Goal: Navigation & Orientation: Find specific page/section

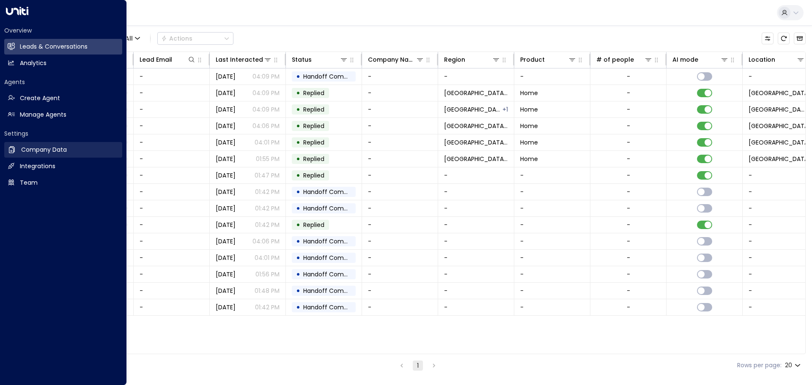
click at [51, 146] on h2 "Company Data" at bounding box center [44, 150] width 46 height 9
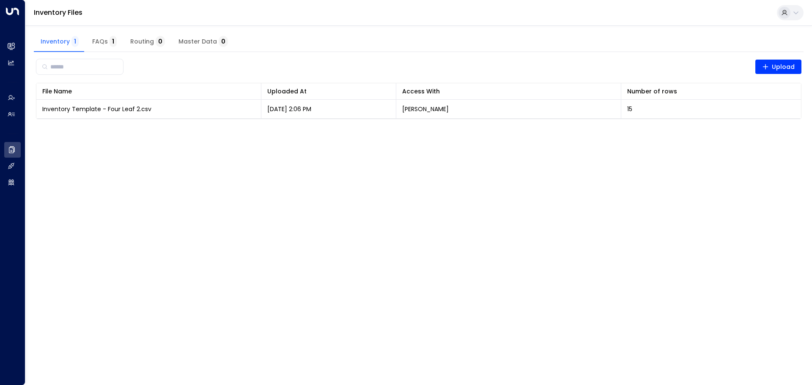
click at [116, 41] on button "FAQs 1" at bounding box center [104, 42] width 38 height 20
click at [150, 43] on span "Routing 0" at bounding box center [147, 42] width 35 height 8
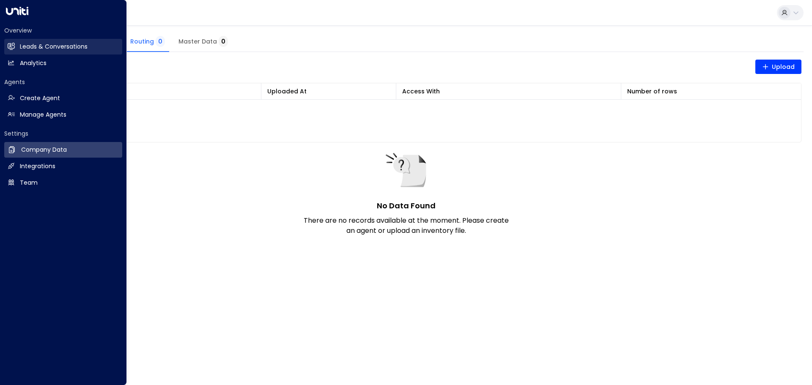
click at [44, 40] on link "Leads & Conversations Leads & Conversations" at bounding box center [63, 47] width 118 height 16
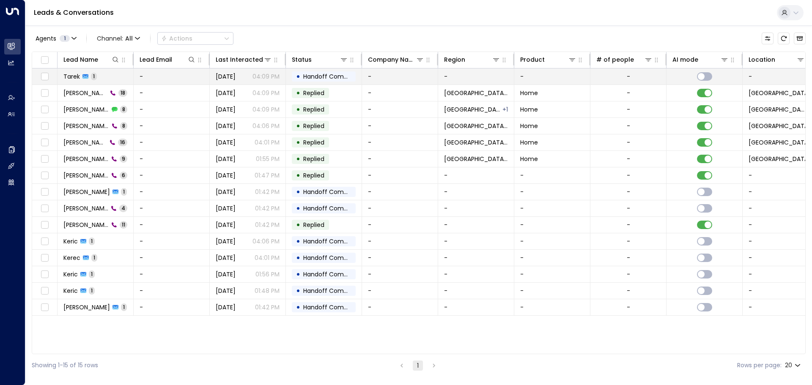
click at [122, 75] on td "Tarek 1" at bounding box center [96, 77] width 76 height 16
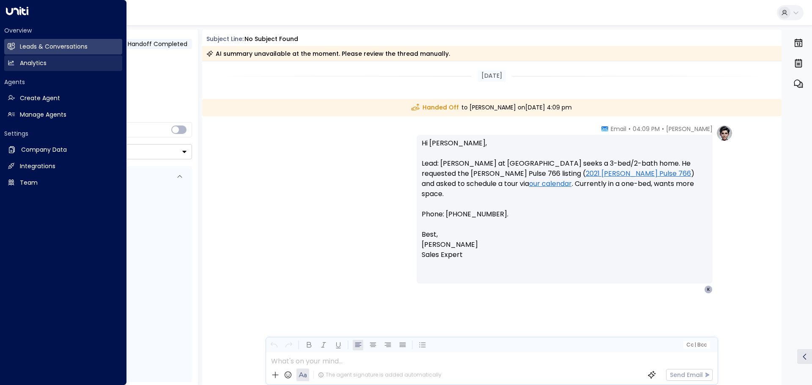
click at [18, 66] on link "Analytics Analytics" at bounding box center [63, 63] width 118 height 16
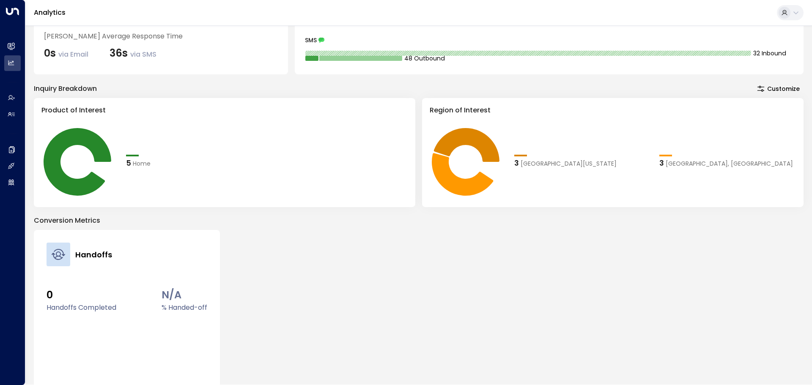
scroll to position [152, 0]
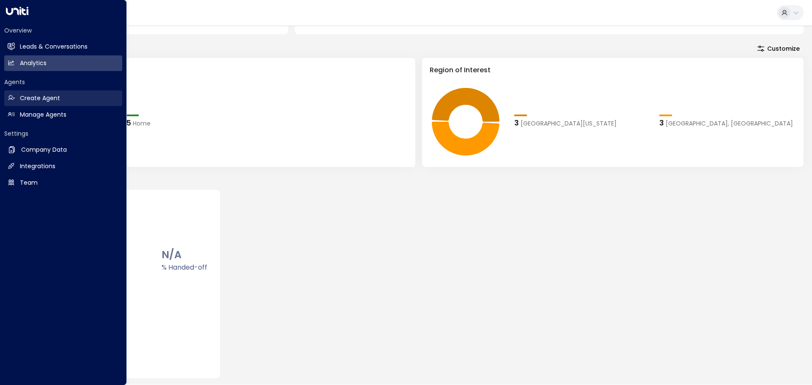
click at [34, 99] on h2 "Create Agent" at bounding box center [40, 98] width 40 height 9
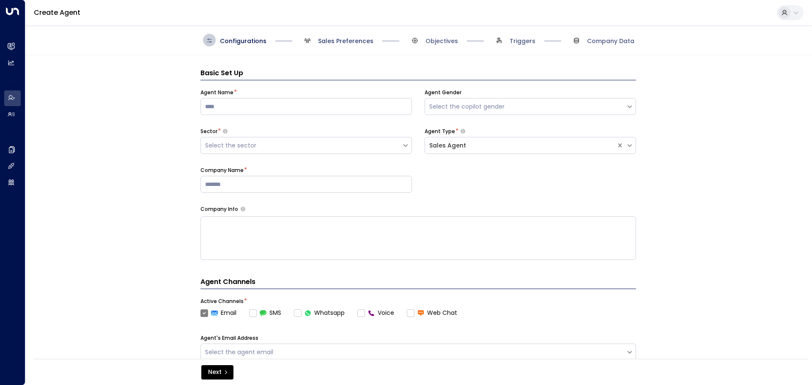
click at [343, 42] on span "Sales Preferences" at bounding box center [345, 41] width 55 height 8
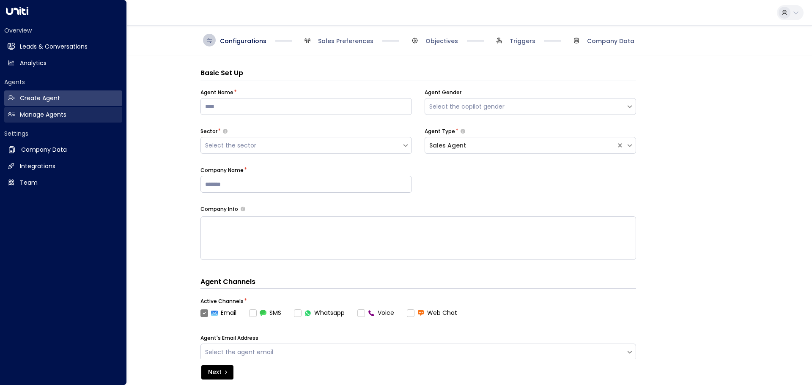
click at [17, 114] on link "Manage Agents Manage Agents" at bounding box center [63, 115] width 118 height 16
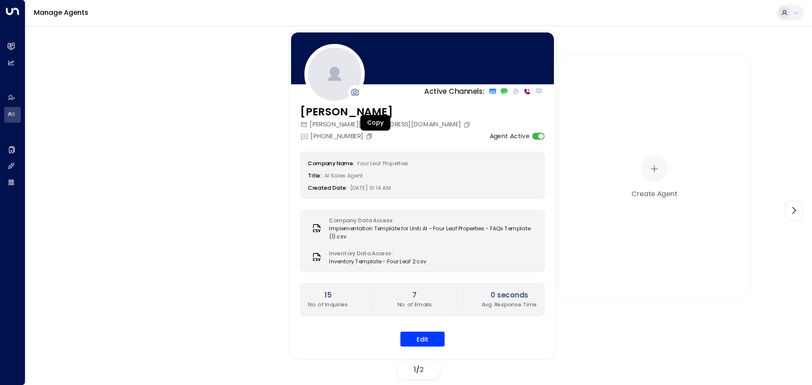
click at [371, 136] on icon "Copy" at bounding box center [369, 135] width 7 height 7
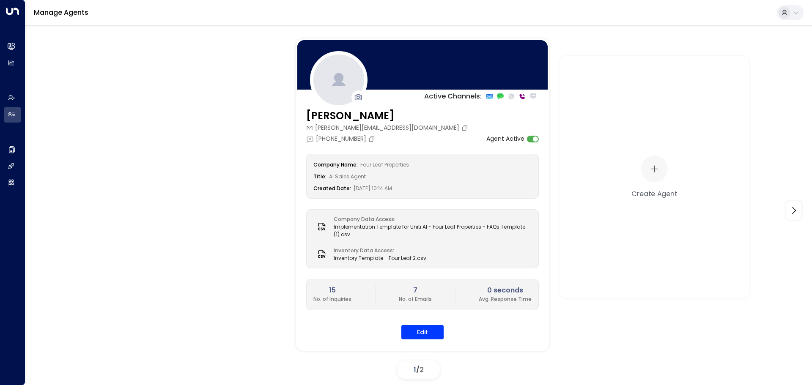
click at [248, 187] on div "Active Channels: [PERSON_NAME] [PERSON_NAME][EMAIL_ADDRESS][DOMAIN_NAME] [PHONE…" at bounding box center [419, 211] width 745 height 344
